Goal: Find specific page/section: Find specific page/section

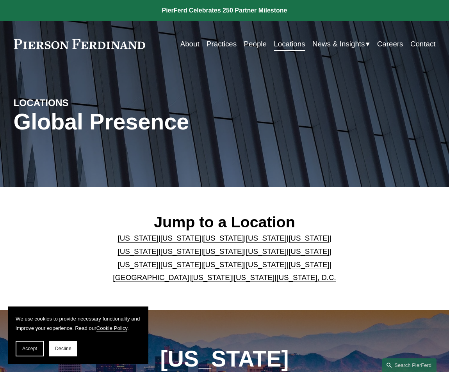
click at [246, 281] on link "[US_STATE]" at bounding box center [254, 278] width 41 height 8
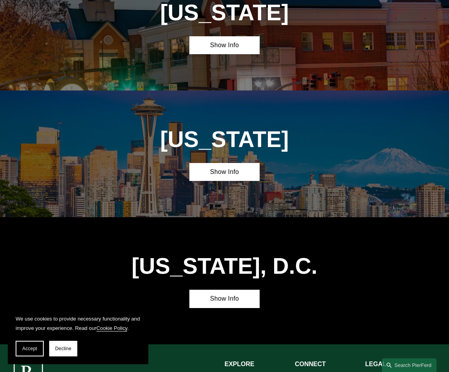
scroll to position [2500, 0]
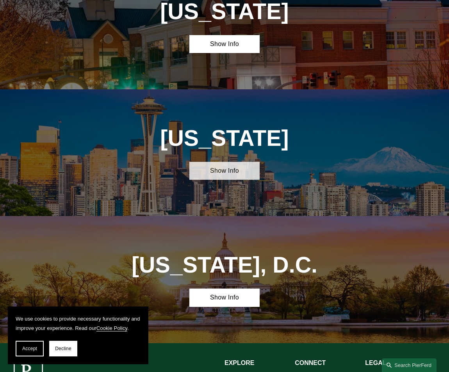
click at [222, 162] on link "Show Info" at bounding box center [224, 171] width 70 height 18
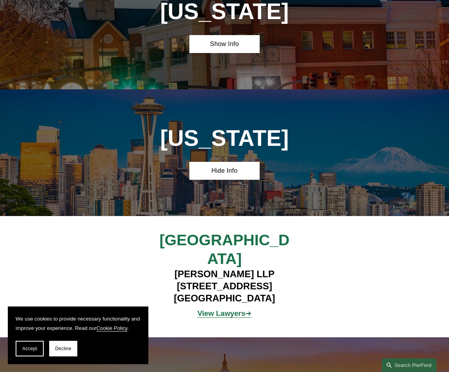
click at [240, 310] on strong "View Lawyers" at bounding box center [222, 314] width 48 height 8
